Goal: Transaction & Acquisition: Register for event/course

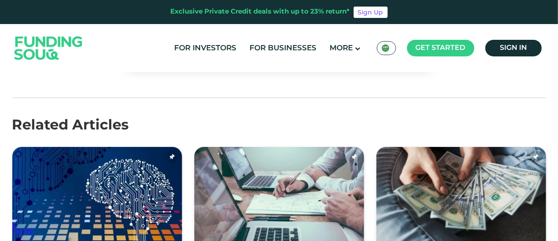
scroll to position [1969, 0]
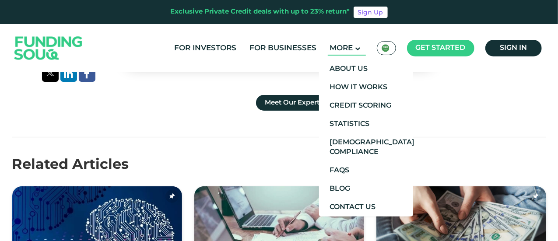
click at [353, 50] on span "More" at bounding box center [341, 48] width 23 height 7
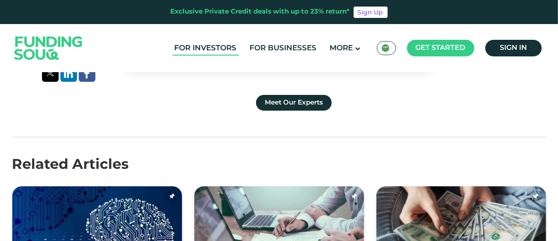
click at [210, 50] on link "For Investors" at bounding box center [205, 48] width 66 height 14
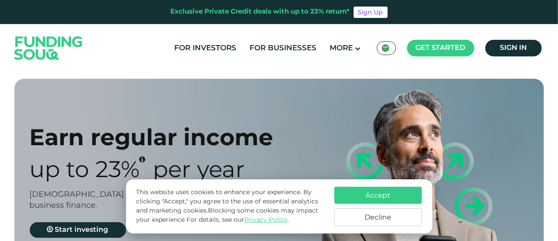
click at [362, 196] on button "Accept" at bounding box center [377, 195] width 87 height 17
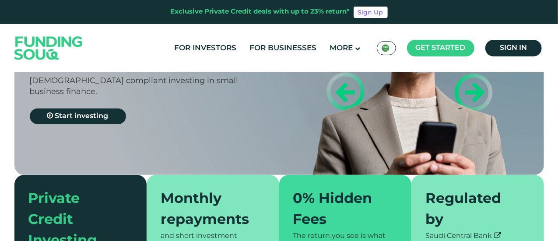
scroll to position [175, 0]
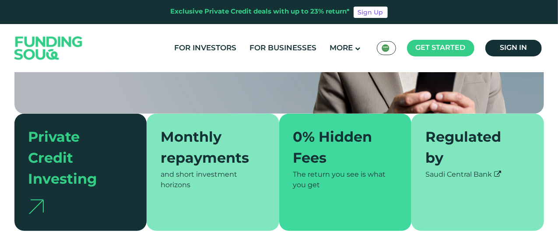
click at [79, 162] on div "Private Credit Investing" at bounding box center [75, 159] width 94 height 63
click at [54, 165] on div "Private Credit Investing" at bounding box center [75, 159] width 94 height 63
click at [19, 199] on div "Private Credit Investing" at bounding box center [80, 172] width 133 height 117
click at [39, 205] on img at bounding box center [35, 206] width 15 height 14
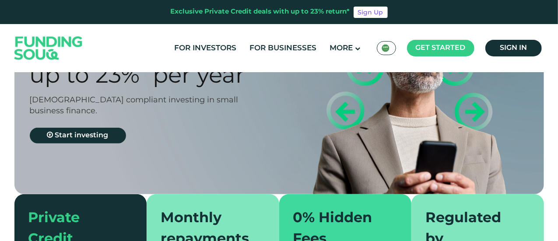
scroll to position [87, 0]
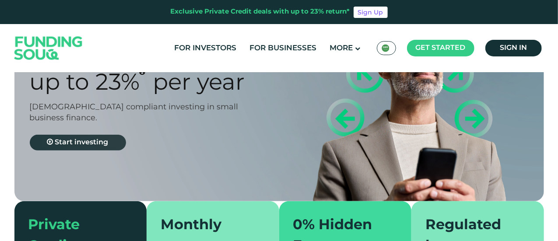
click at [103, 144] on span "Start investing" at bounding box center [81, 142] width 53 height 7
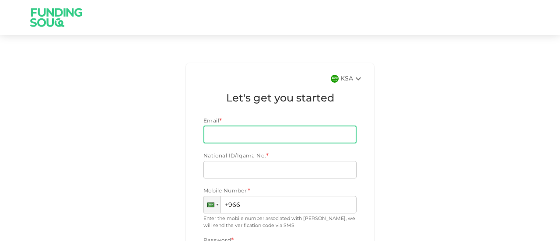
click at [236, 136] on input "Email" at bounding box center [274, 134] width 143 height 17
type input "[EMAIL_ADDRESS][DOMAIN_NAME]"
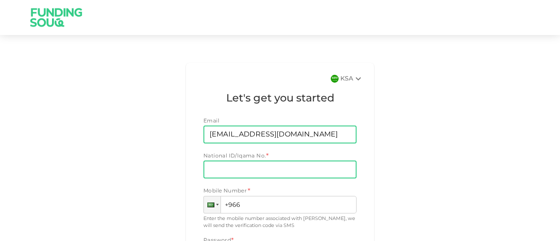
click at [256, 172] on input "National ID/Iqama No." at bounding box center [279, 169] width 153 height 17
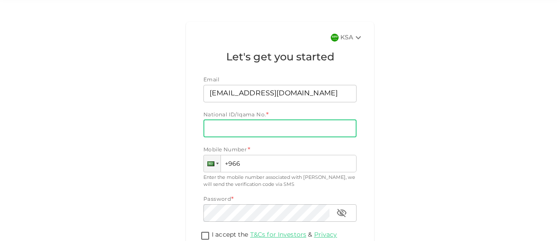
scroll to position [40, 0]
